Goal: Task Accomplishment & Management: Manage account settings

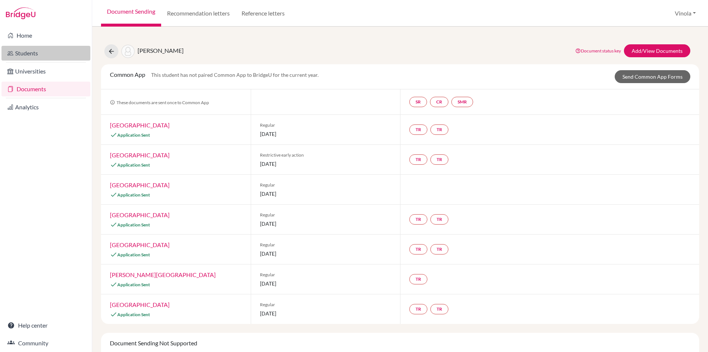
click at [23, 57] on link "Students" at bounding box center [45, 53] width 89 height 15
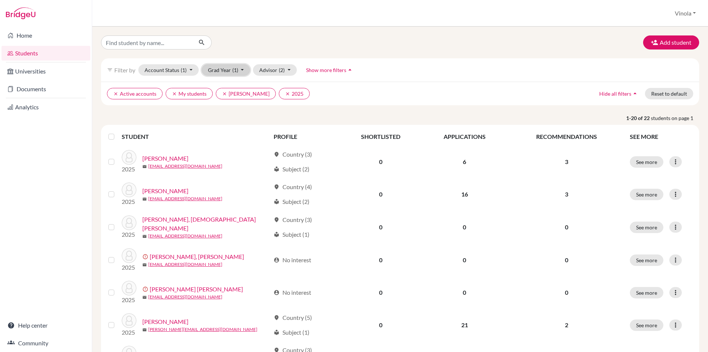
click at [240, 72] on button "Grad Year (1)" at bounding box center [226, 69] width 49 height 11
click at [218, 99] on span "2026" at bounding box center [217, 97] width 13 height 9
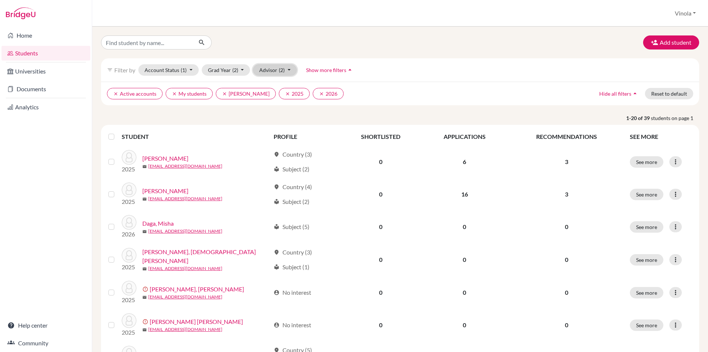
click at [283, 73] on span "(2)" at bounding box center [282, 70] width 6 height 6
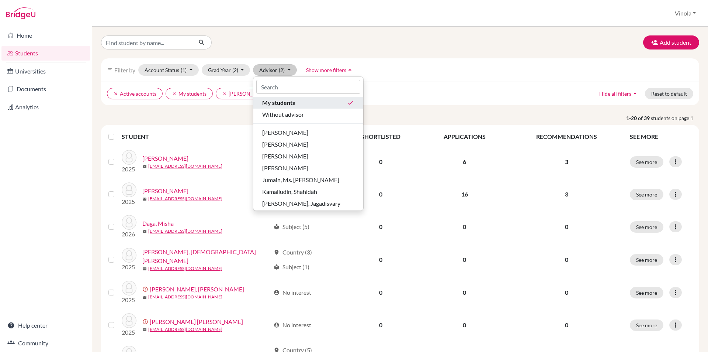
click at [280, 106] on span "My students" at bounding box center [278, 102] width 33 height 9
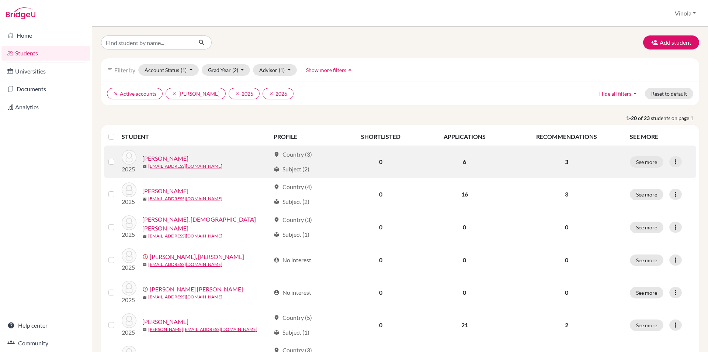
click at [166, 156] on link "Arora, Tavisha" at bounding box center [165, 158] width 46 height 9
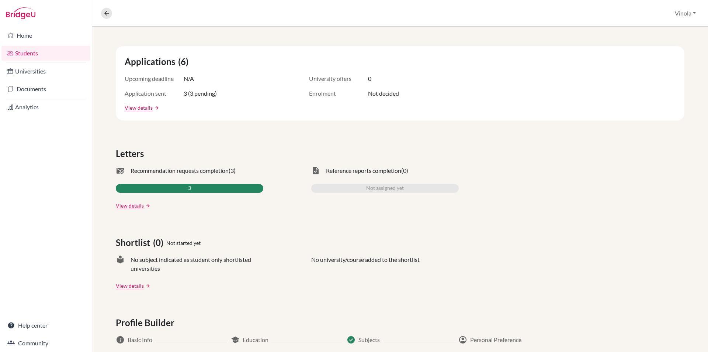
scroll to position [113, 0]
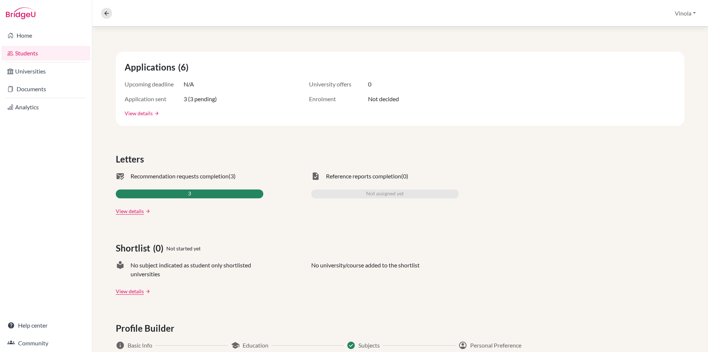
click at [134, 113] on link "View details" at bounding box center [139, 113] width 28 height 8
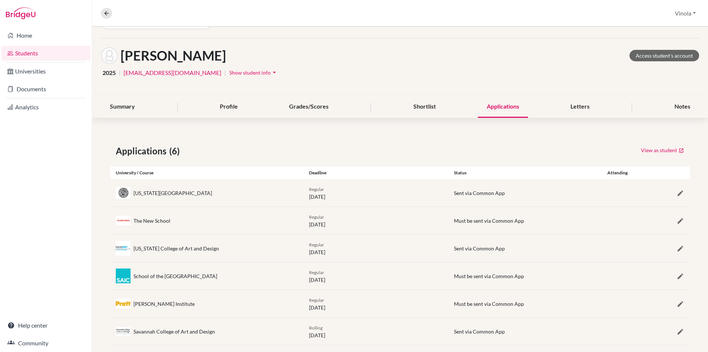
scroll to position [31, 0]
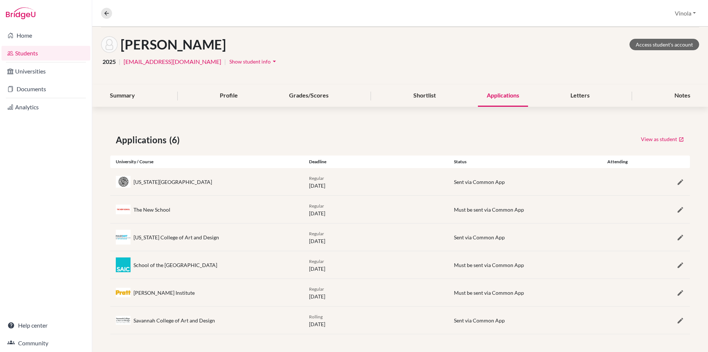
click at [31, 56] on link "Students" at bounding box center [45, 53] width 89 height 15
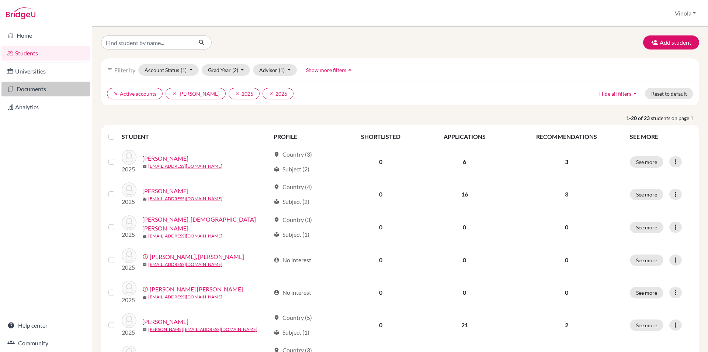
click at [29, 92] on link "Documents" at bounding box center [45, 89] width 89 height 15
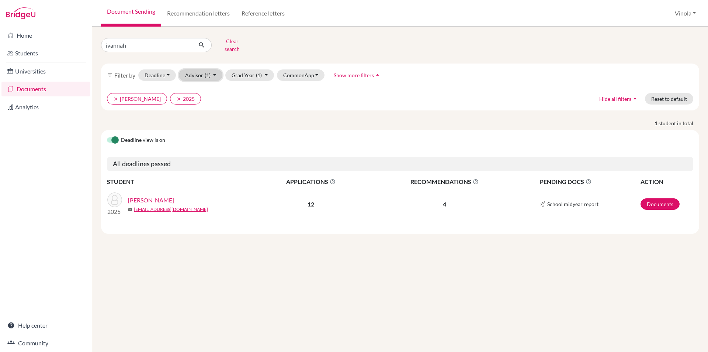
click at [214, 74] on button "Advisor (1)" at bounding box center [201, 74] width 44 height 11
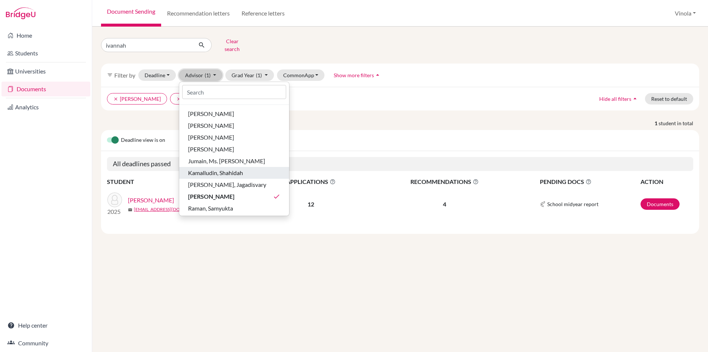
scroll to position [37, 0]
click at [242, 73] on button "Grad Year (1)" at bounding box center [249, 74] width 49 height 11
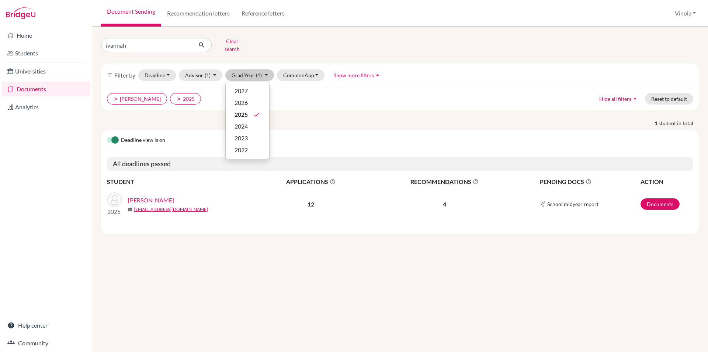
click at [158, 196] on link "[PERSON_NAME]" at bounding box center [151, 200] width 46 height 9
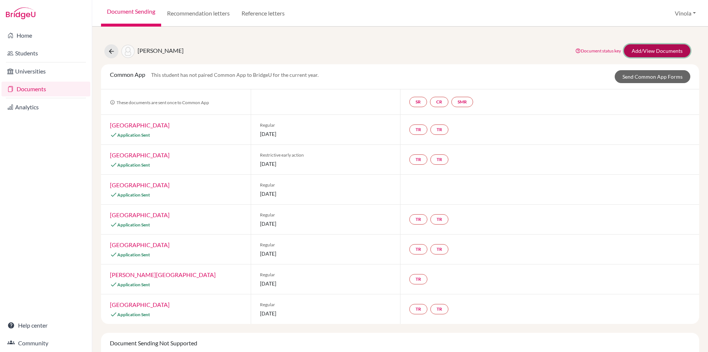
click at [659, 53] on link "Add/View Documents" at bounding box center [657, 50] width 66 height 13
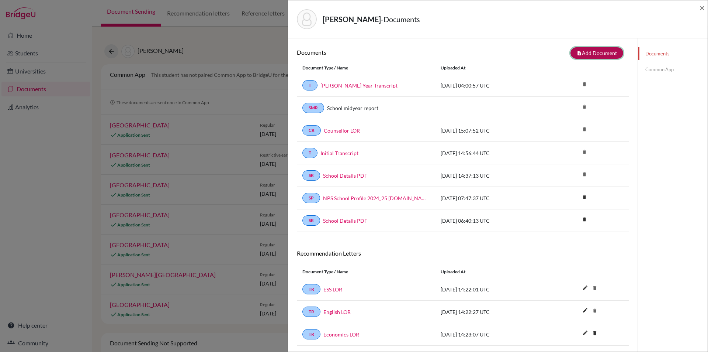
click at [593, 54] on button "note_add Add Document" at bounding box center [597, 52] width 53 height 11
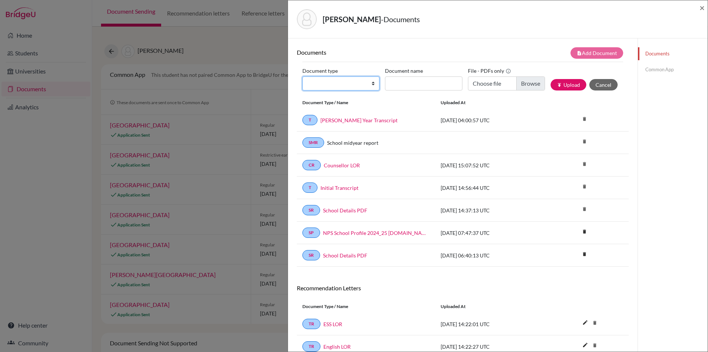
click at [373, 85] on select "Change explanation for Common App reports Counselor recommendation Internationa…" at bounding box center [341, 83] width 77 height 14
click at [399, 88] on input "Document name" at bounding box center [423, 83] width 77 height 14
click at [454, 32] on div "Jacob, Ivannah - Documents ×" at bounding box center [498, 19] width 414 height 32
click at [532, 89] on input "Choose file" at bounding box center [506, 83] width 77 height 14
click at [536, 37] on div "Jacob, Ivannah - Documents ×" at bounding box center [498, 19] width 420 height 38
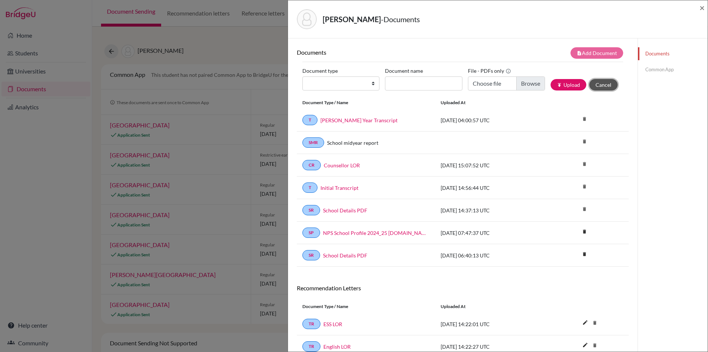
click at [605, 81] on button "Cancel" at bounding box center [604, 84] width 28 height 11
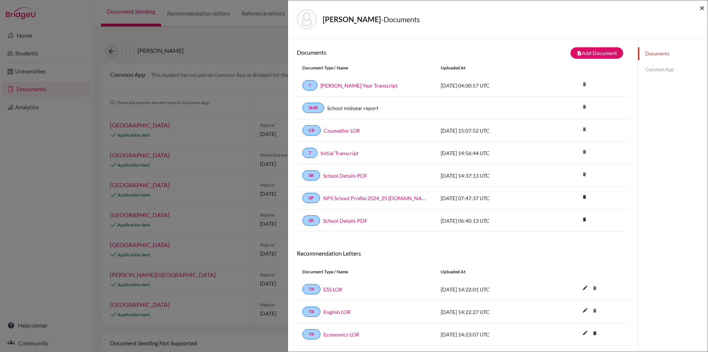
click at [701, 9] on span "×" at bounding box center [702, 7] width 5 height 11
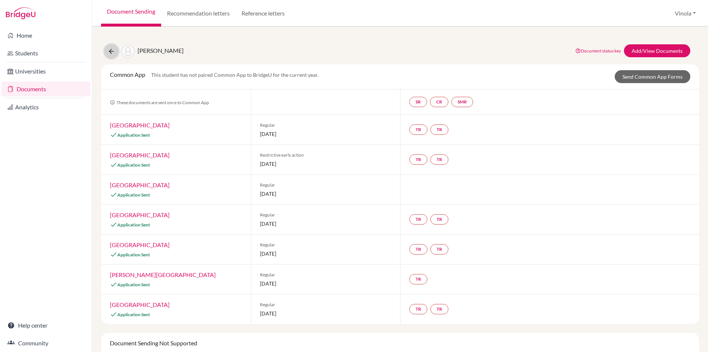
click at [108, 52] on icon at bounding box center [111, 51] width 7 height 7
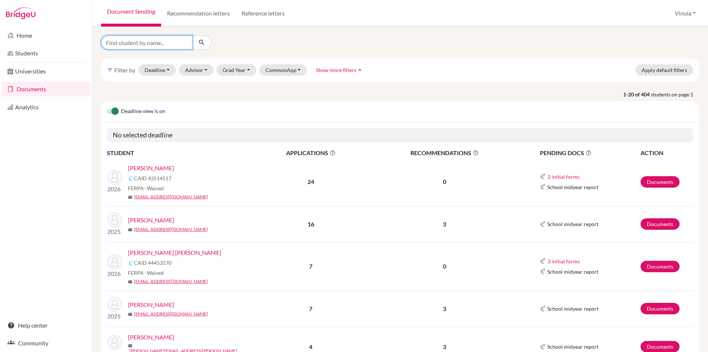
click at [159, 40] on input "Find student by name..." at bounding box center [147, 42] width 92 height 14
type input "navya"
click at [203, 42] on icon "submit" at bounding box center [201, 42] width 7 height 7
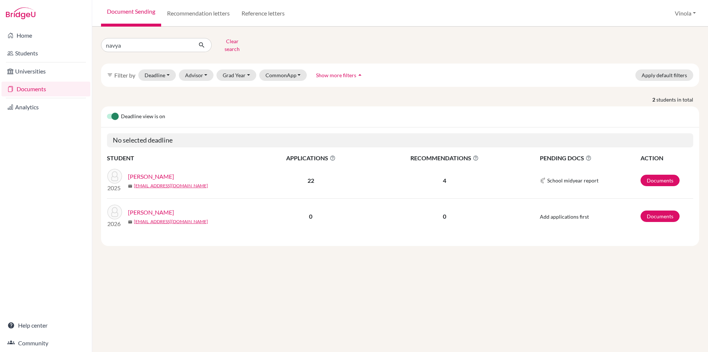
click at [151, 173] on link "[PERSON_NAME]" at bounding box center [151, 176] width 46 height 9
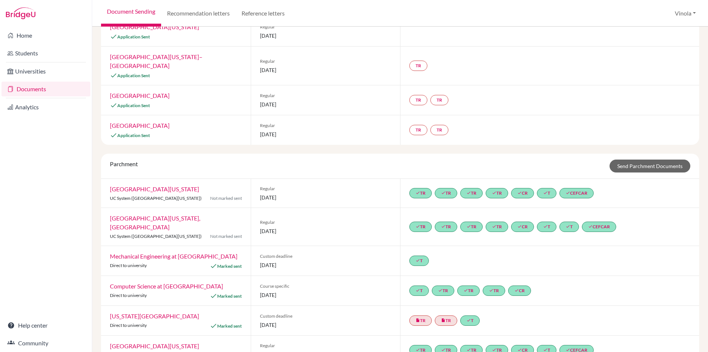
scroll to position [406, 0]
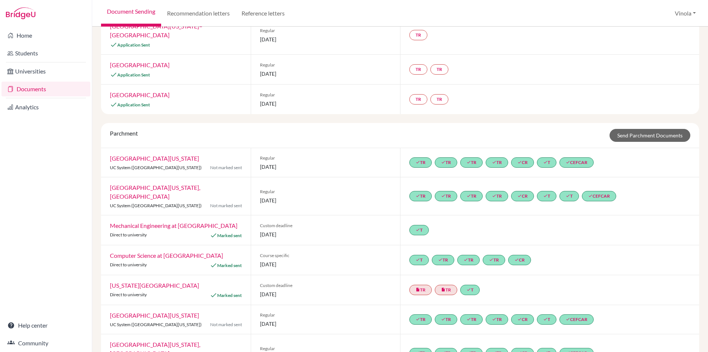
click at [174, 184] on link "[GEOGRAPHIC_DATA][US_STATE], [GEOGRAPHIC_DATA]" at bounding box center [155, 192] width 90 height 16
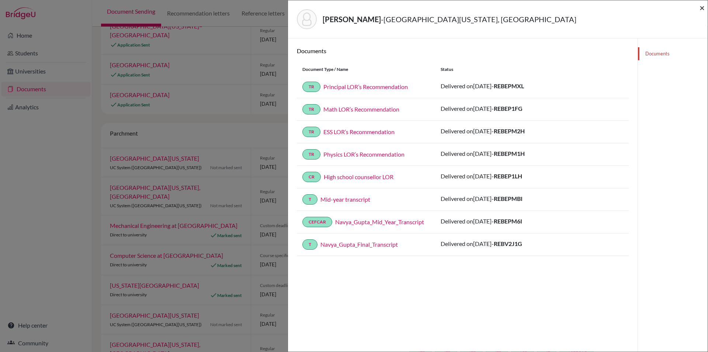
click at [703, 6] on span "×" at bounding box center [702, 7] width 5 height 11
